Goal: Find specific page/section: Find specific page/section

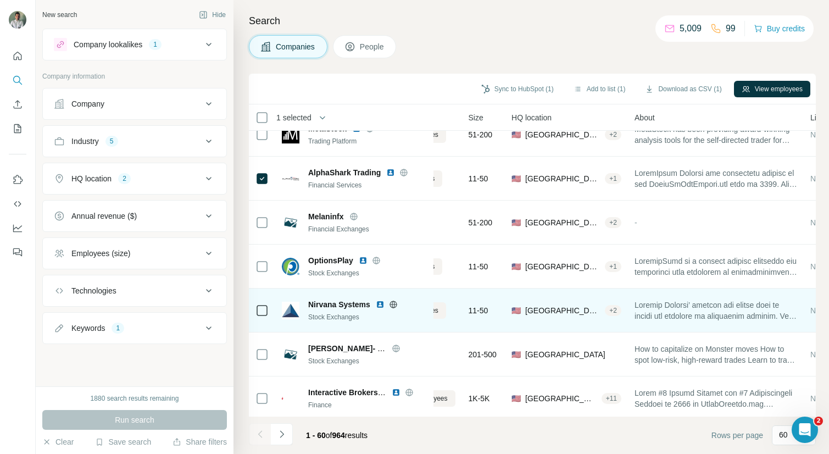
scroll to position [2301, 79]
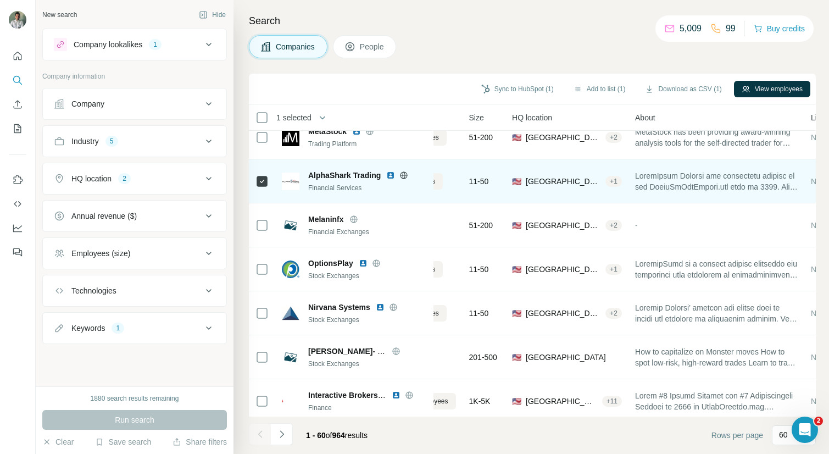
click at [392, 175] on img at bounding box center [390, 175] width 9 height 9
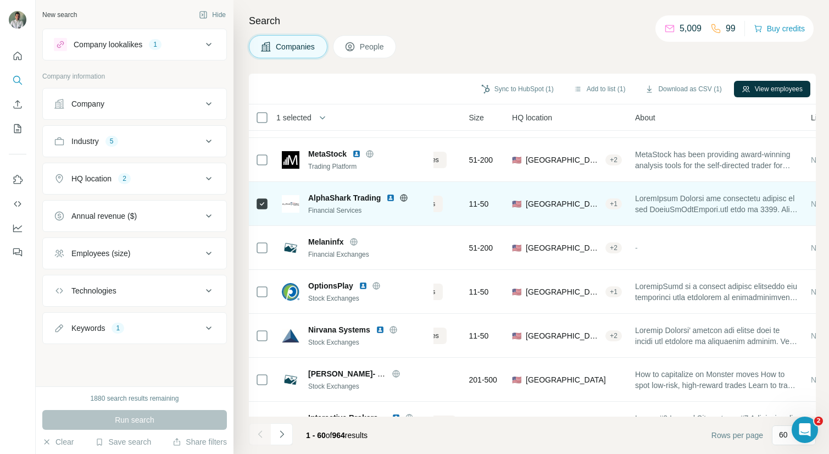
scroll to position [2351, 79]
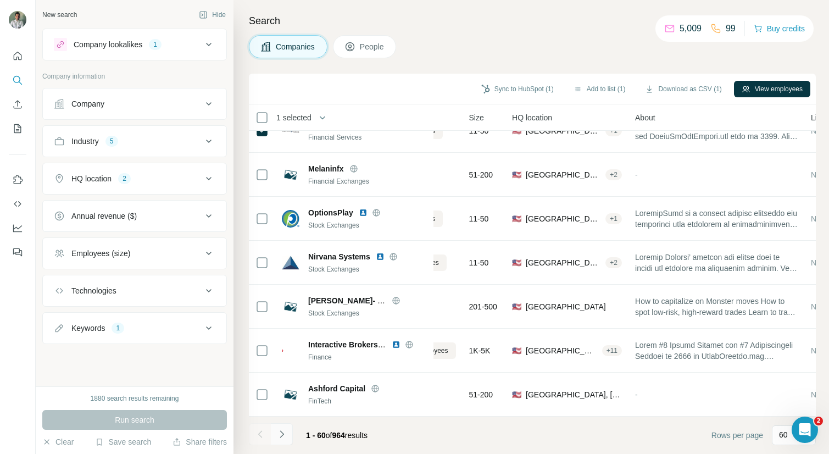
click at [289, 428] on button "Navigate to next page" at bounding box center [282, 434] width 22 height 22
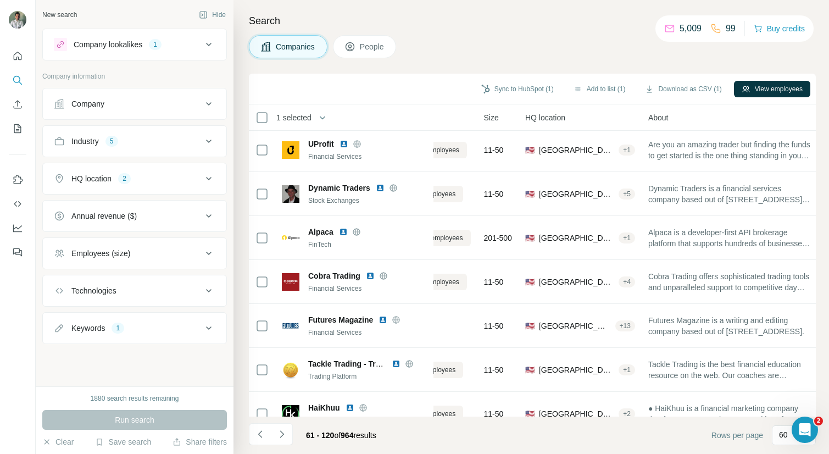
scroll to position [0, 59]
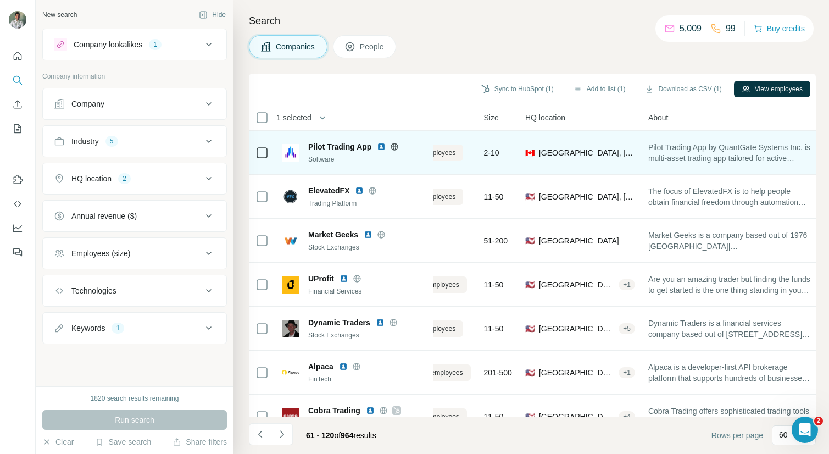
click at [380, 147] on img at bounding box center [381, 146] width 9 height 9
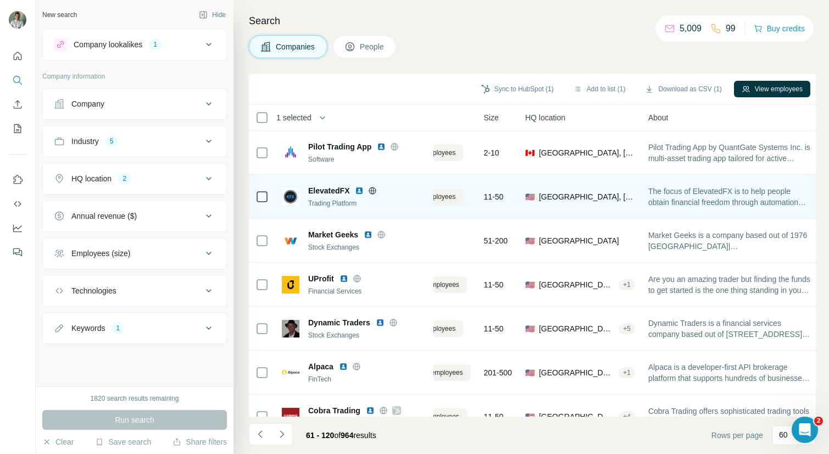
click at [359, 191] on img at bounding box center [359, 190] width 9 height 9
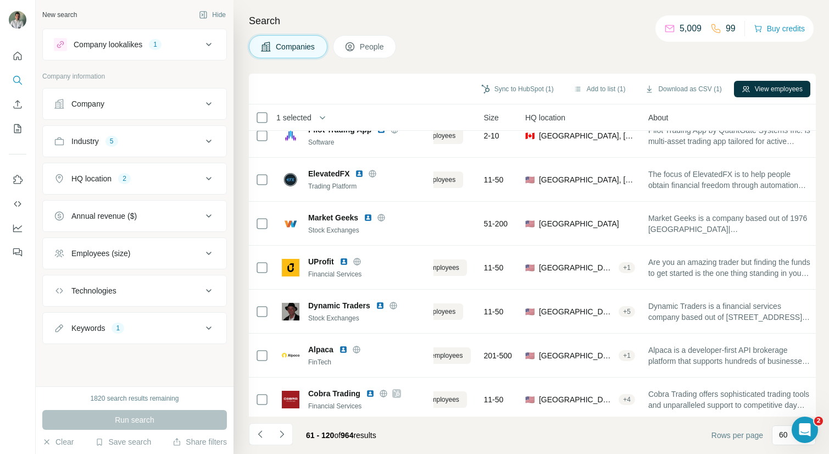
scroll to position [19, 59]
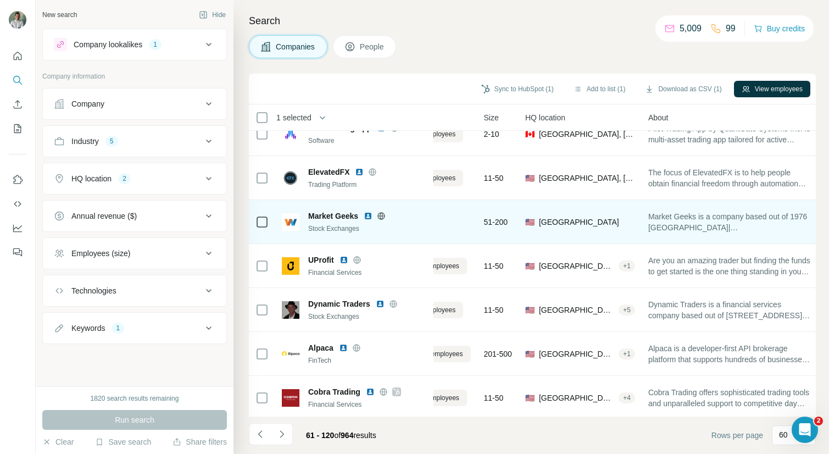
click at [369, 216] on img at bounding box center [368, 215] width 9 height 9
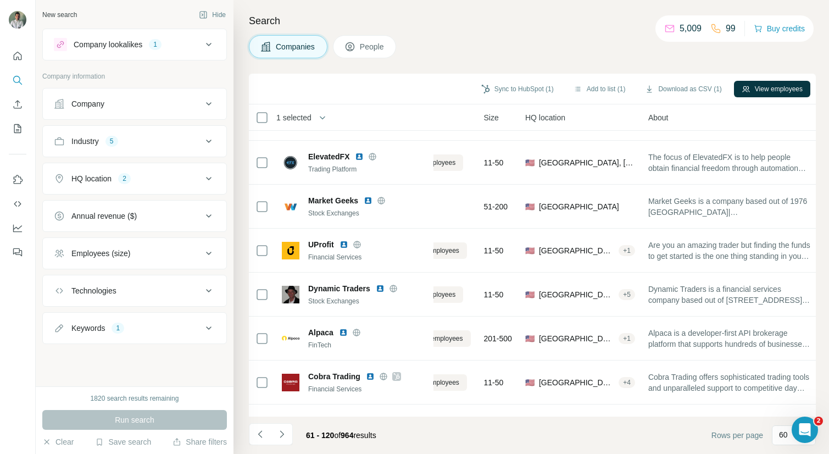
scroll to position [41, 59]
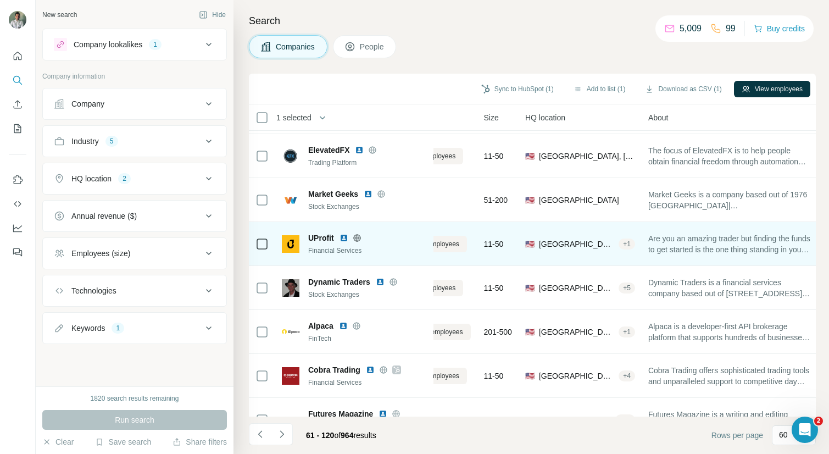
click at [342, 238] on img at bounding box center [343, 237] width 9 height 9
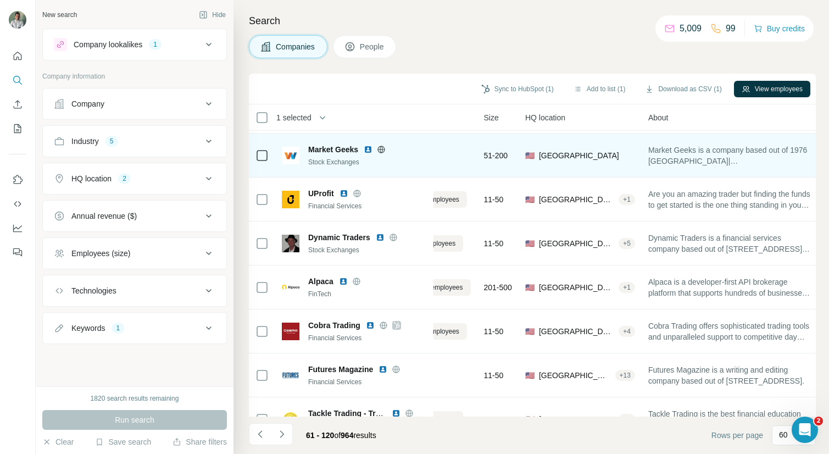
scroll to position [98, 59]
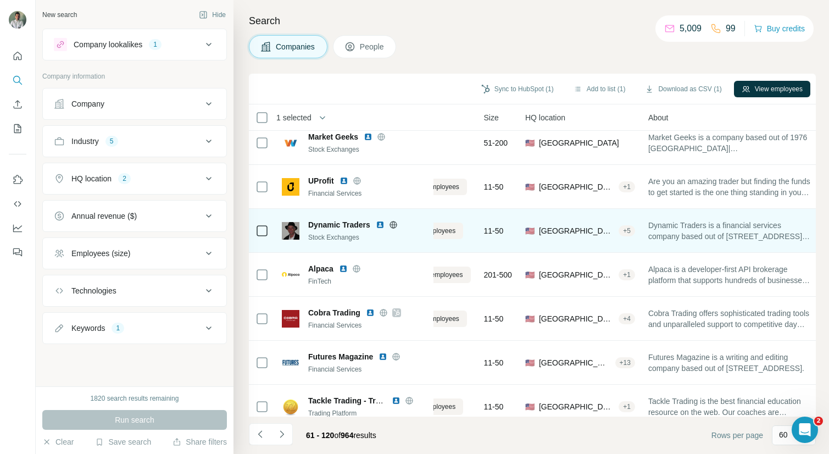
click at [382, 226] on img at bounding box center [380, 224] width 9 height 9
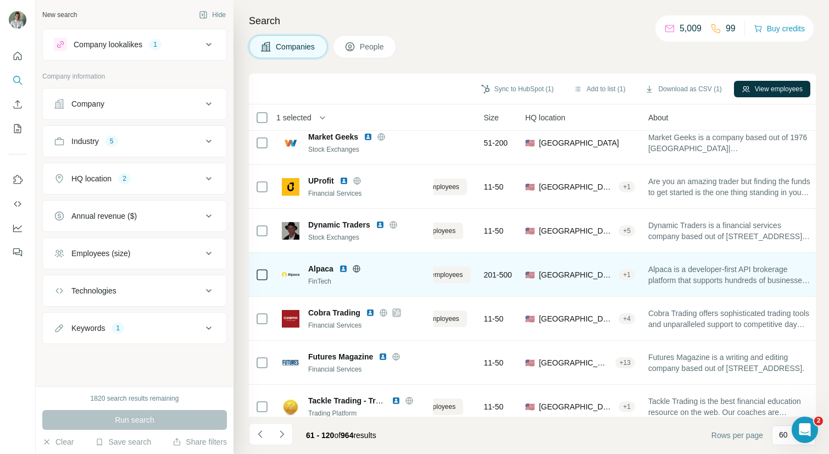
click at [344, 269] on img at bounding box center [343, 268] width 9 height 9
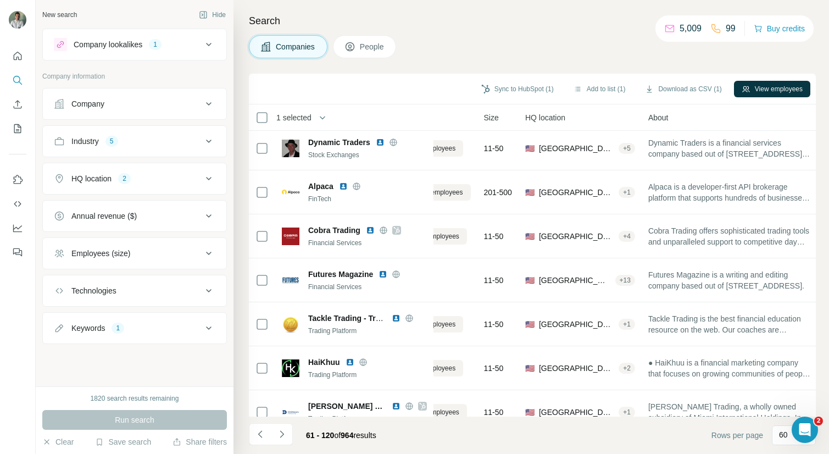
scroll to position [181, 59]
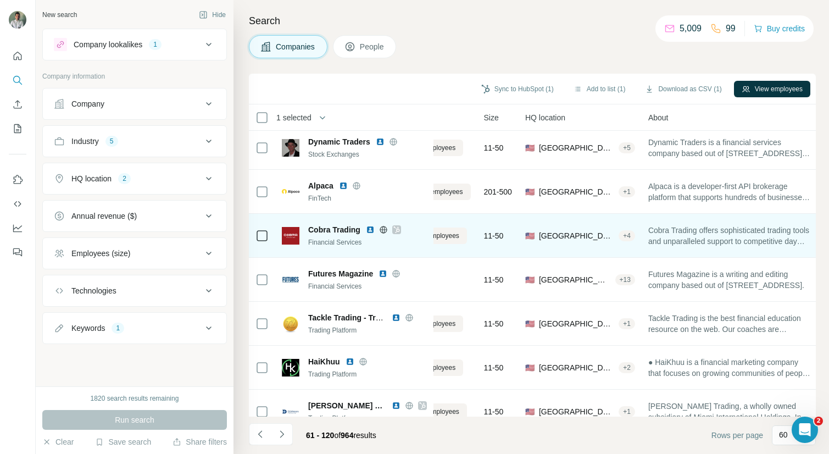
click at [370, 227] on img at bounding box center [370, 229] width 9 height 9
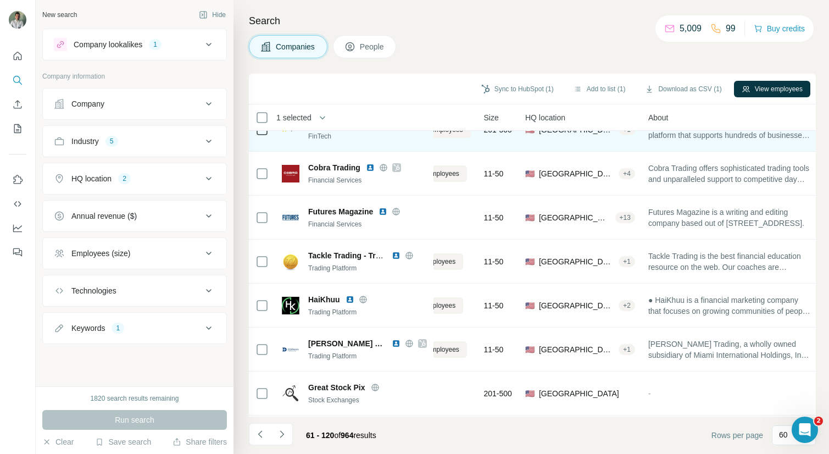
scroll to position [244, 59]
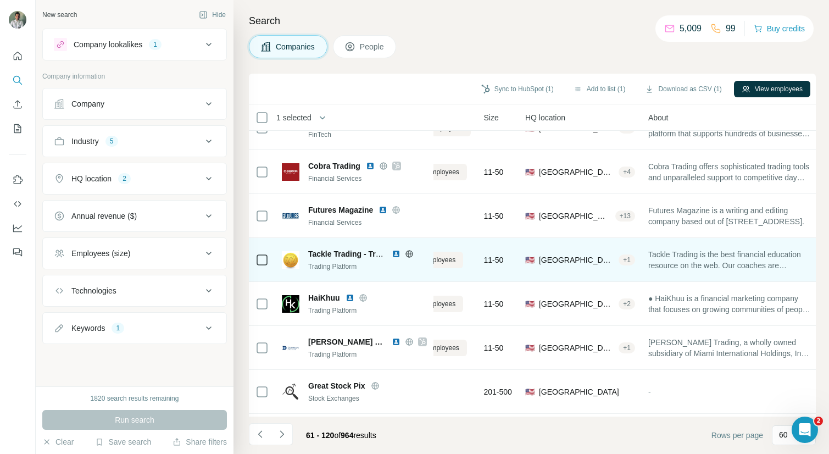
click at [396, 254] on img at bounding box center [396, 253] width 9 height 9
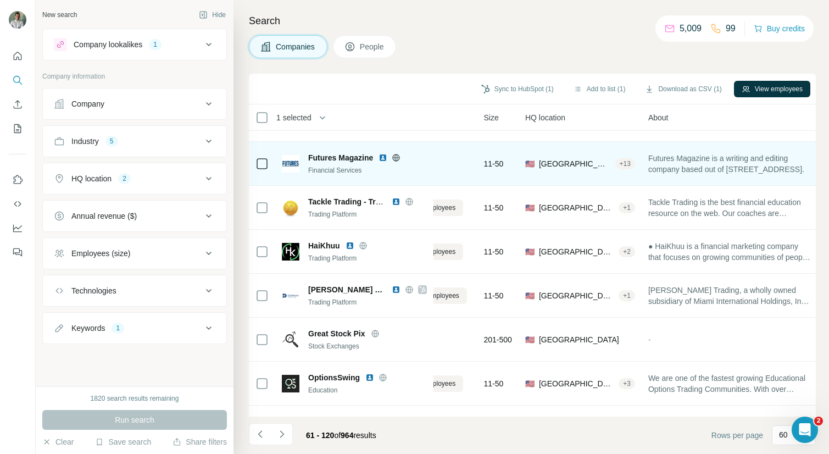
scroll to position [298, 59]
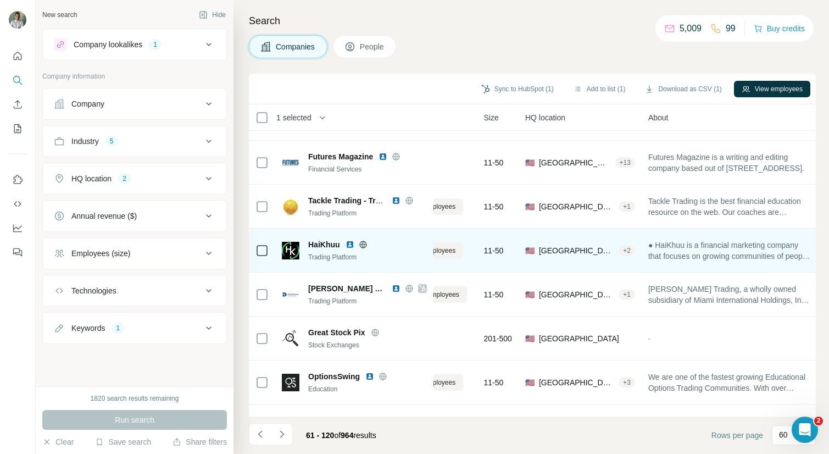
click at [349, 244] on img at bounding box center [350, 244] width 9 height 9
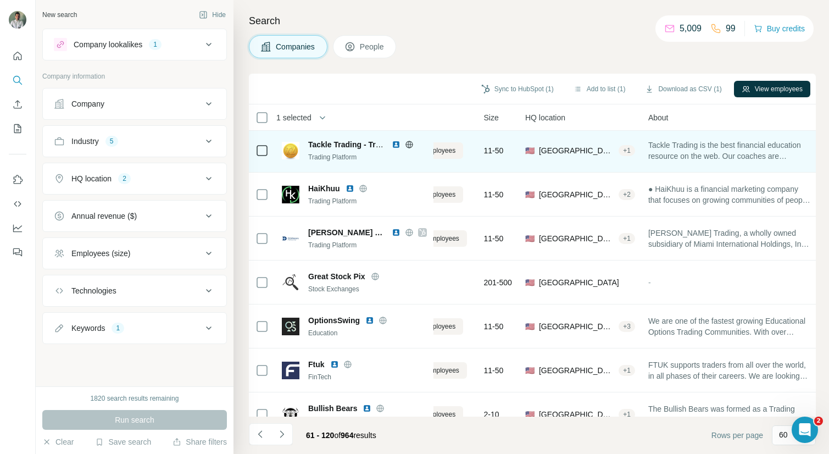
scroll to position [358, 59]
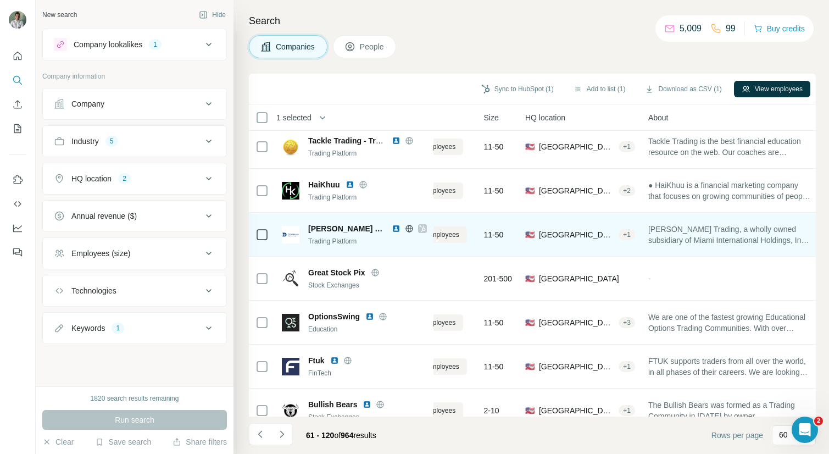
click at [392, 229] on img at bounding box center [396, 228] width 9 height 9
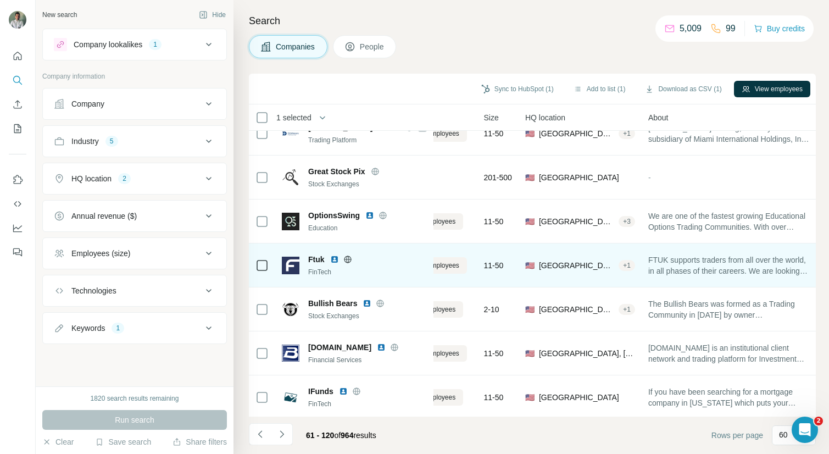
scroll to position [469, 59]
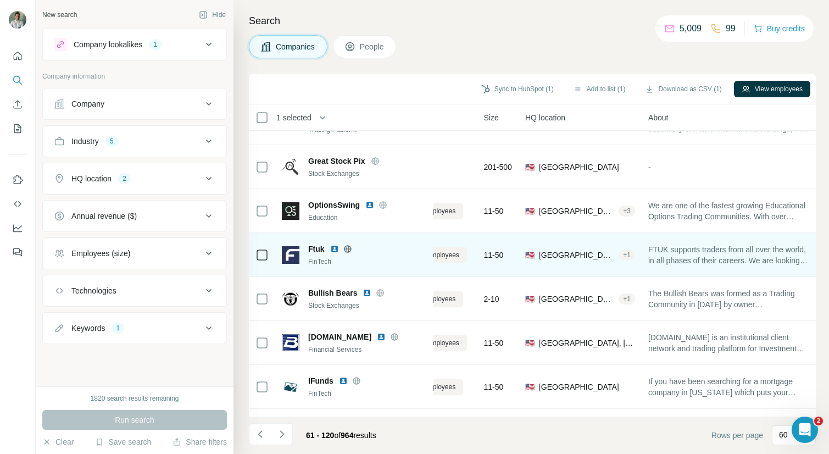
click at [337, 248] on img at bounding box center [334, 248] width 9 height 9
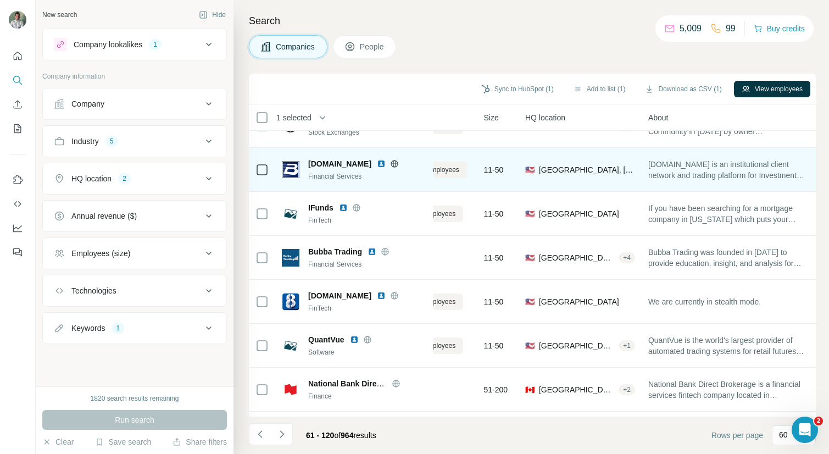
scroll to position [646, 59]
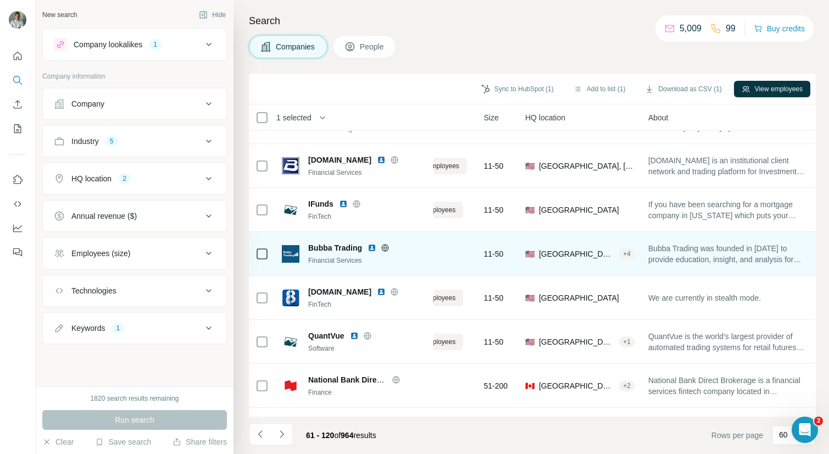
click at [374, 248] on img at bounding box center [372, 247] width 9 height 9
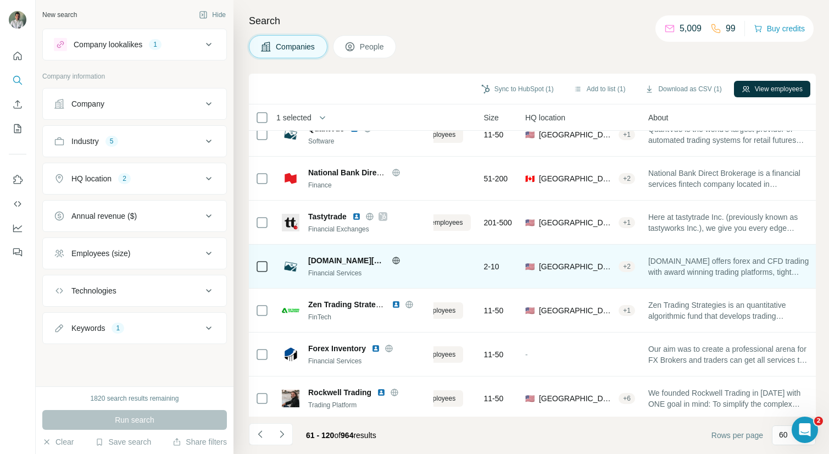
scroll to position [866, 59]
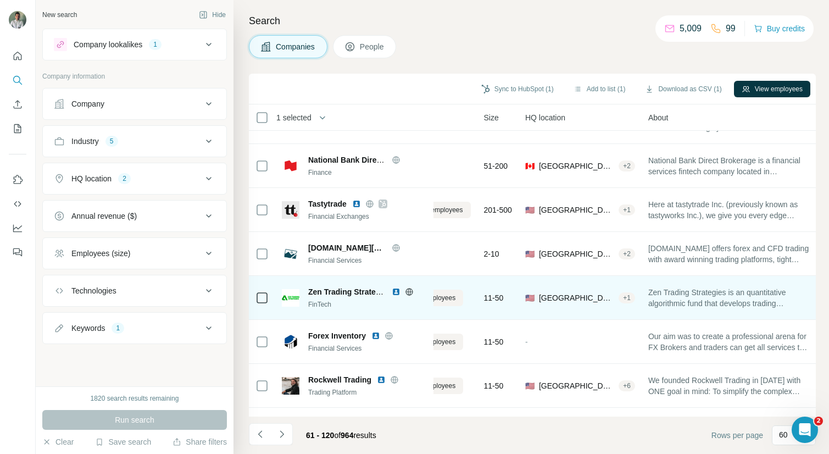
click at [395, 288] on img at bounding box center [396, 291] width 9 height 9
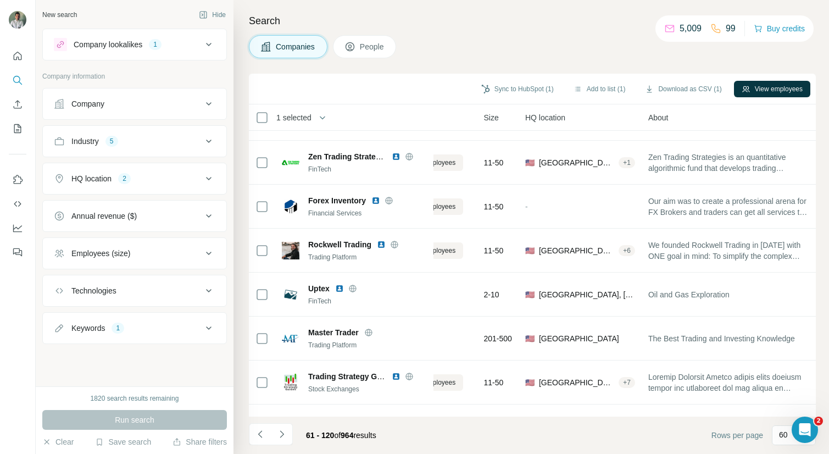
scroll to position [1002, 59]
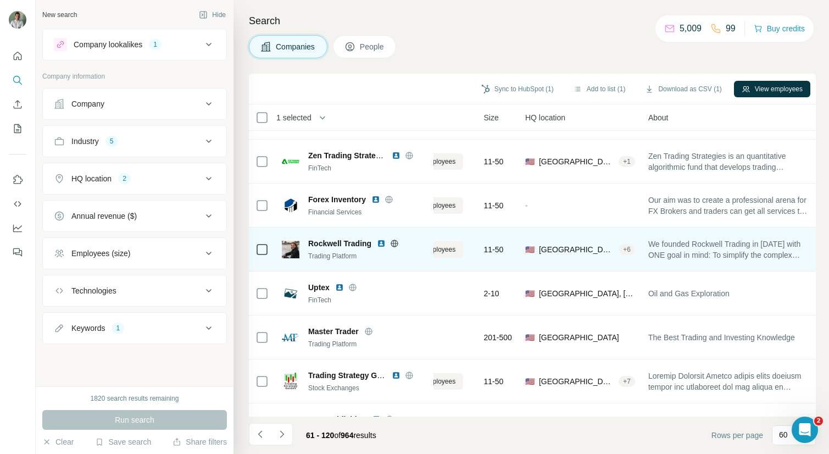
click at [380, 243] on img at bounding box center [381, 243] width 9 height 9
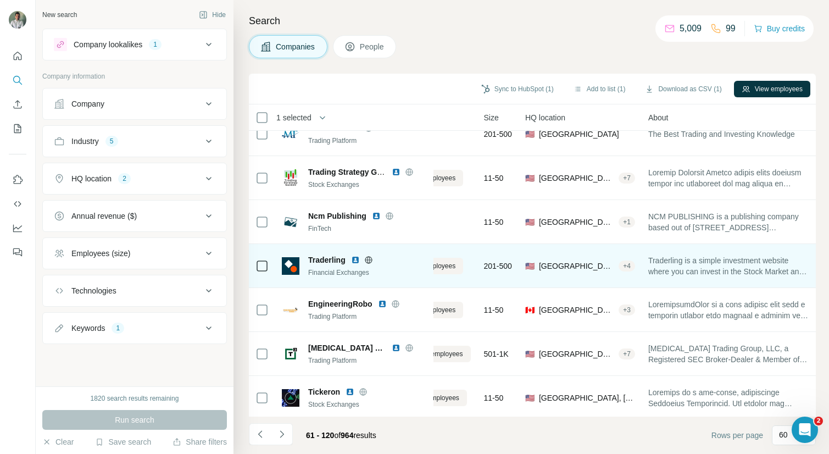
scroll to position [1206, 59]
click at [358, 261] on img at bounding box center [355, 258] width 9 height 9
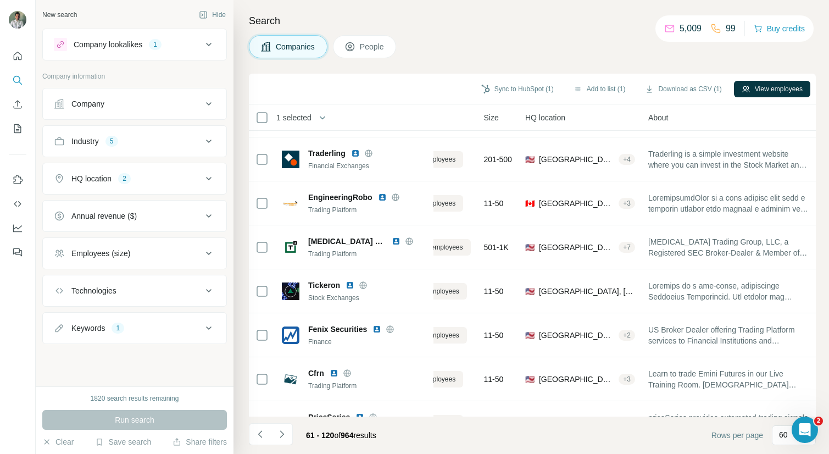
scroll to position [1318, 59]
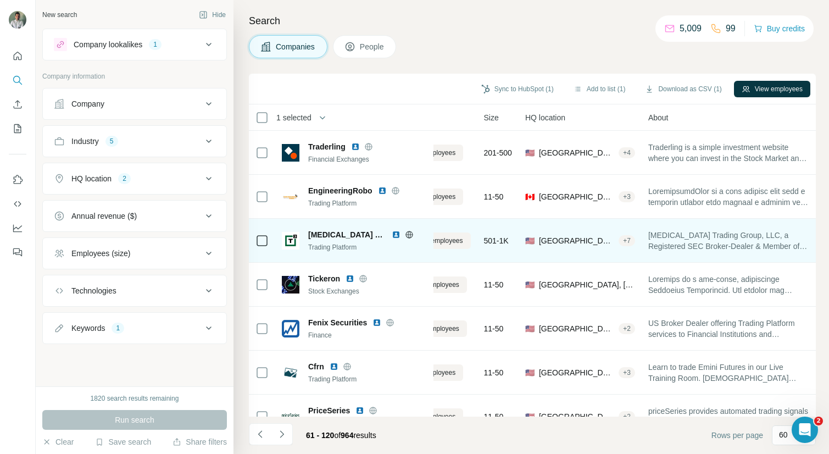
click at [392, 232] on img at bounding box center [396, 234] width 9 height 9
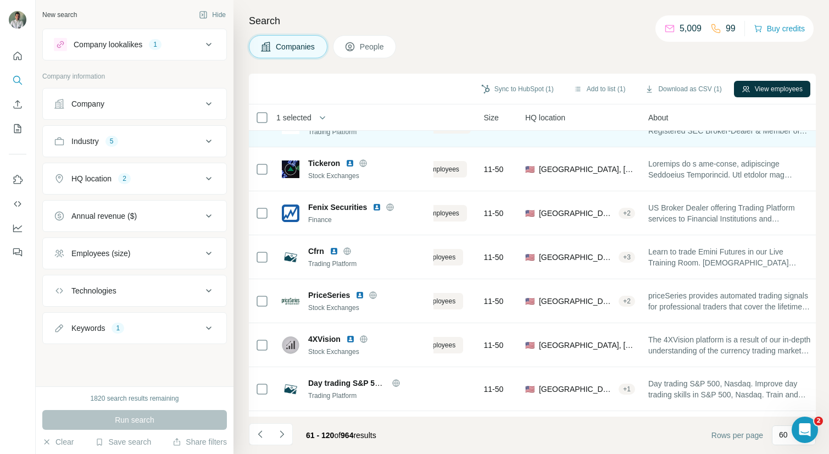
scroll to position [1437, 59]
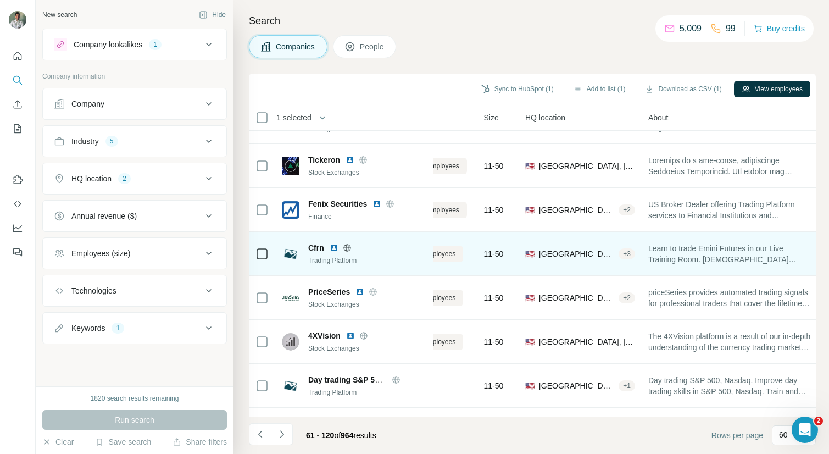
click at [336, 248] on img at bounding box center [334, 247] width 9 height 9
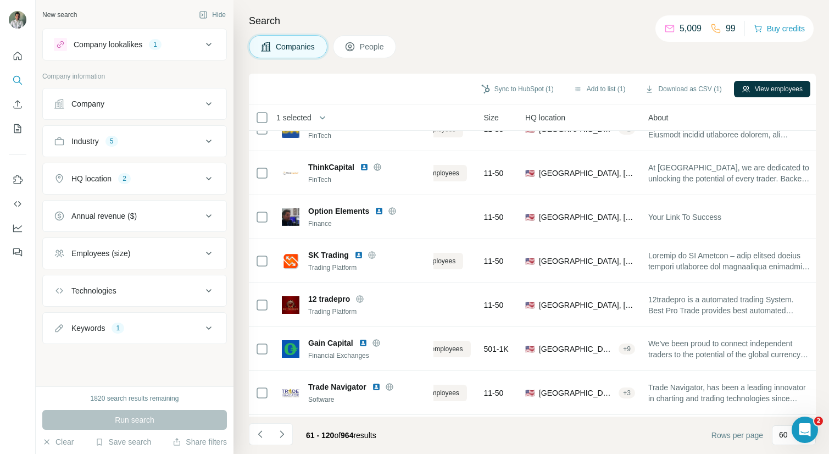
scroll to position [1757, 59]
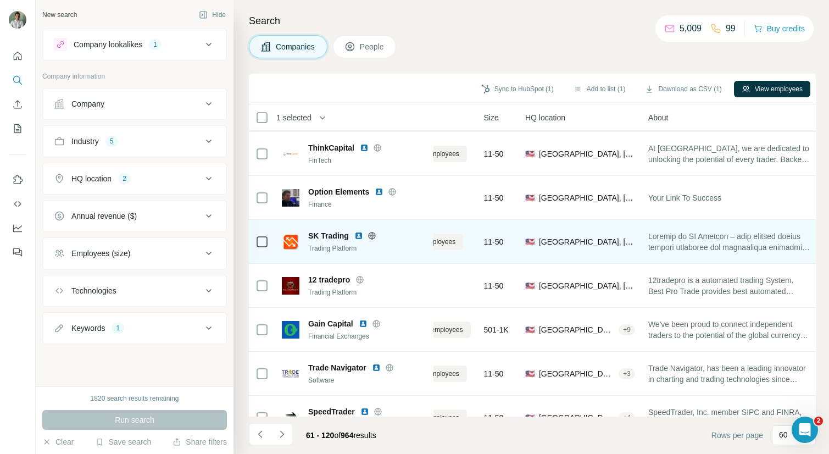
click at [358, 234] on img at bounding box center [358, 235] width 9 height 9
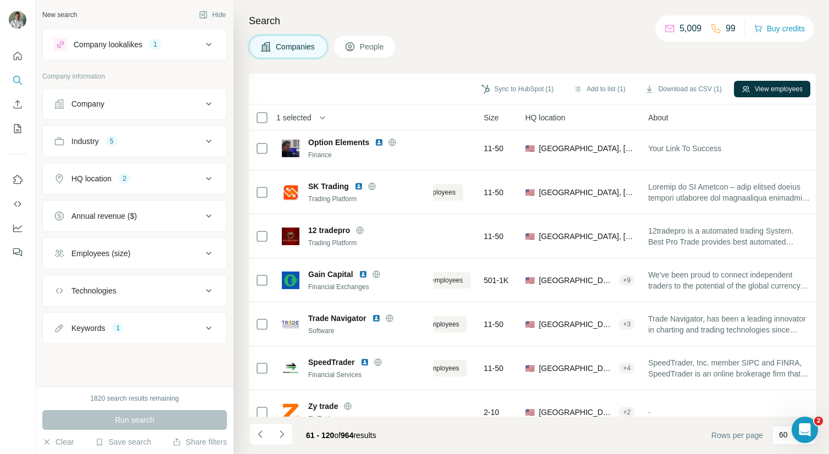
scroll to position [1813, 59]
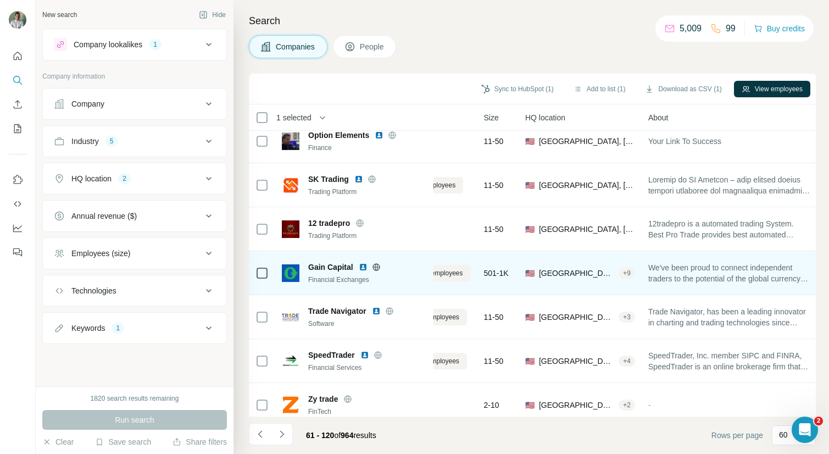
click at [359, 266] on img at bounding box center [363, 267] width 9 height 9
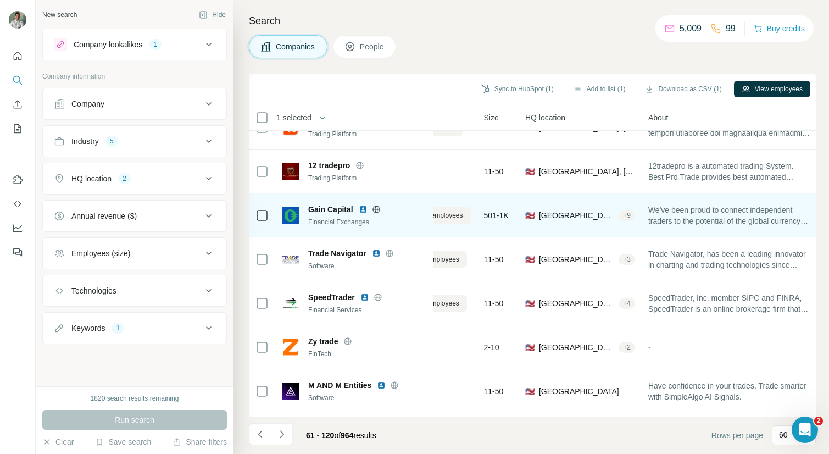
scroll to position [1877, 59]
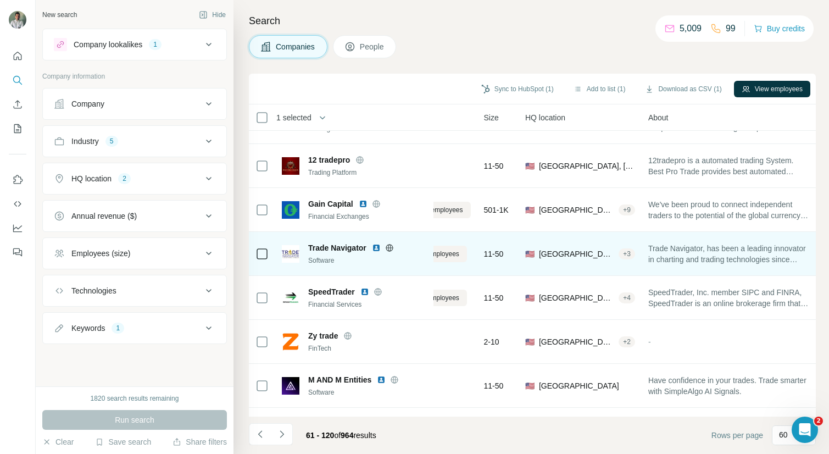
click at [378, 245] on img at bounding box center [376, 247] width 9 height 9
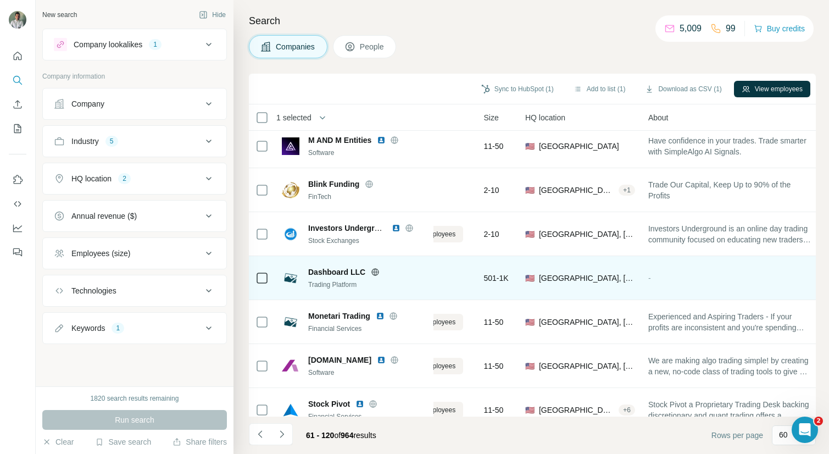
scroll to position [2124, 59]
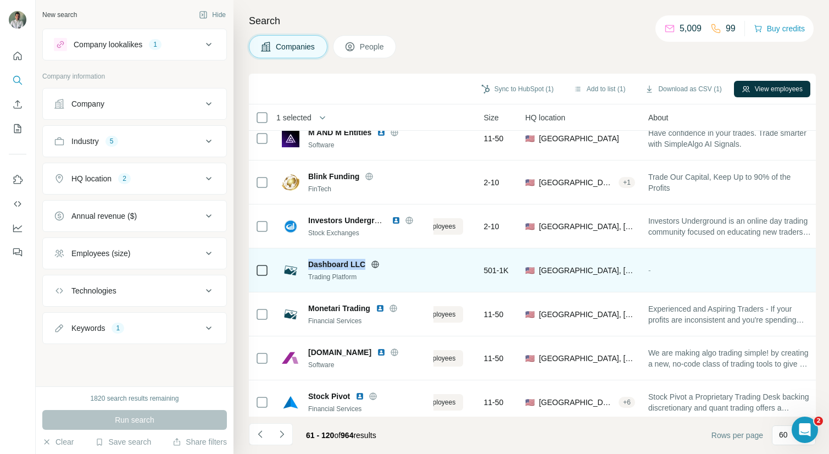
drag, startPoint x: 363, startPoint y: 266, endPoint x: 310, endPoint y: 255, distance: 54.4
click at [310, 255] on div "Dashboard LLC Trading Platform" at bounding box center [354, 270] width 145 height 30
copy span "Dashboard LLC"
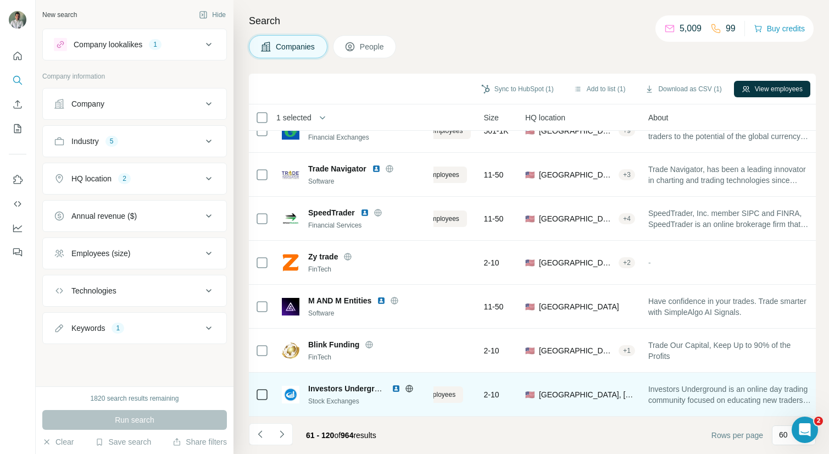
scroll to position [1949, 59]
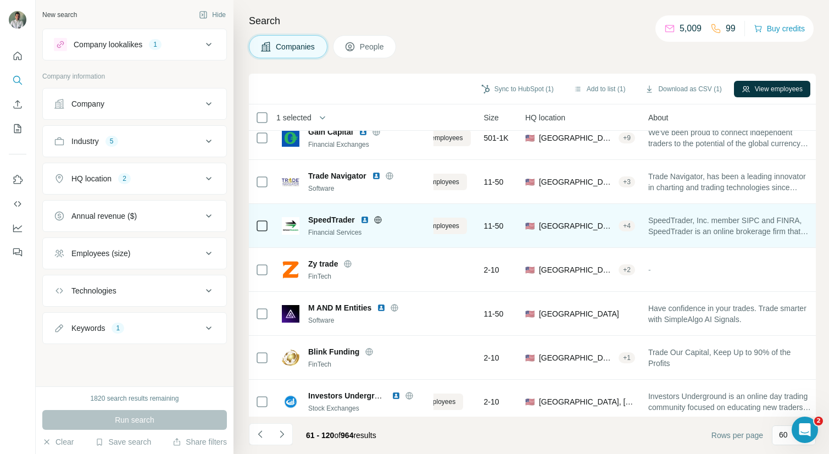
click at [364, 218] on img at bounding box center [364, 219] width 9 height 9
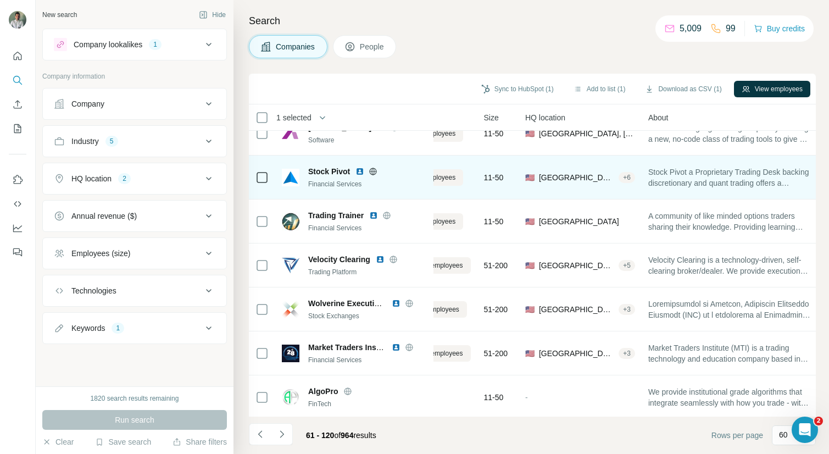
scroll to position [2351, 59]
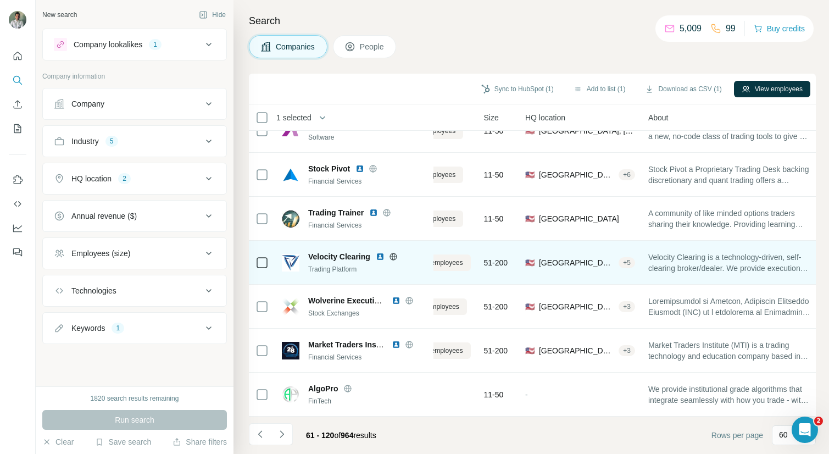
click at [382, 258] on img at bounding box center [380, 256] width 9 height 9
